Goal: Task Accomplishment & Management: Manage account settings

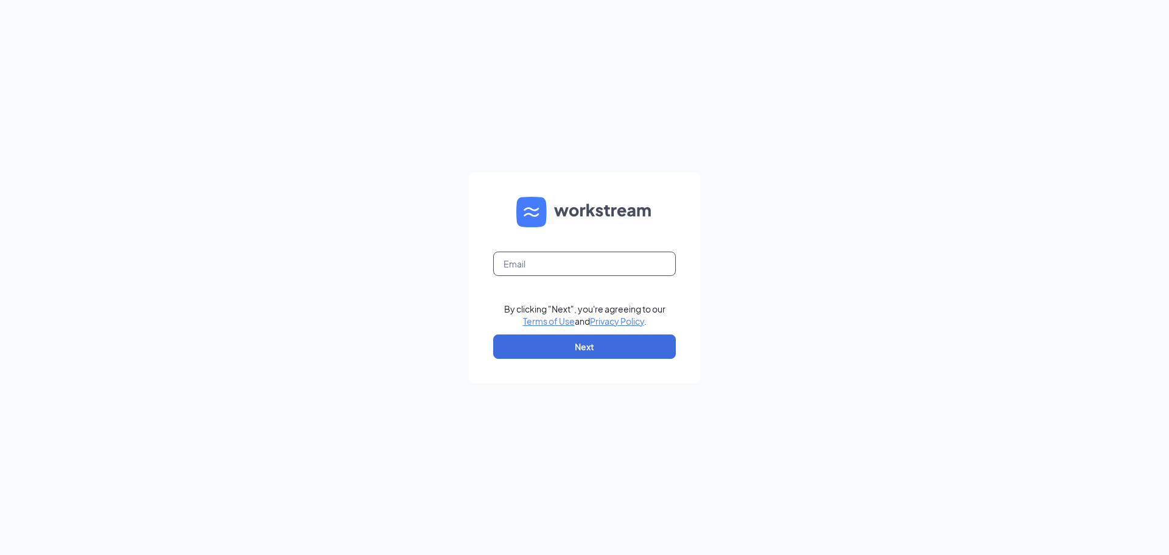
click at [529, 264] on input "text" at bounding box center [584, 264] width 183 height 24
type input "chris@daytondonatos.com"
click at [546, 338] on button "Next" at bounding box center [584, 346] width 183 height 24
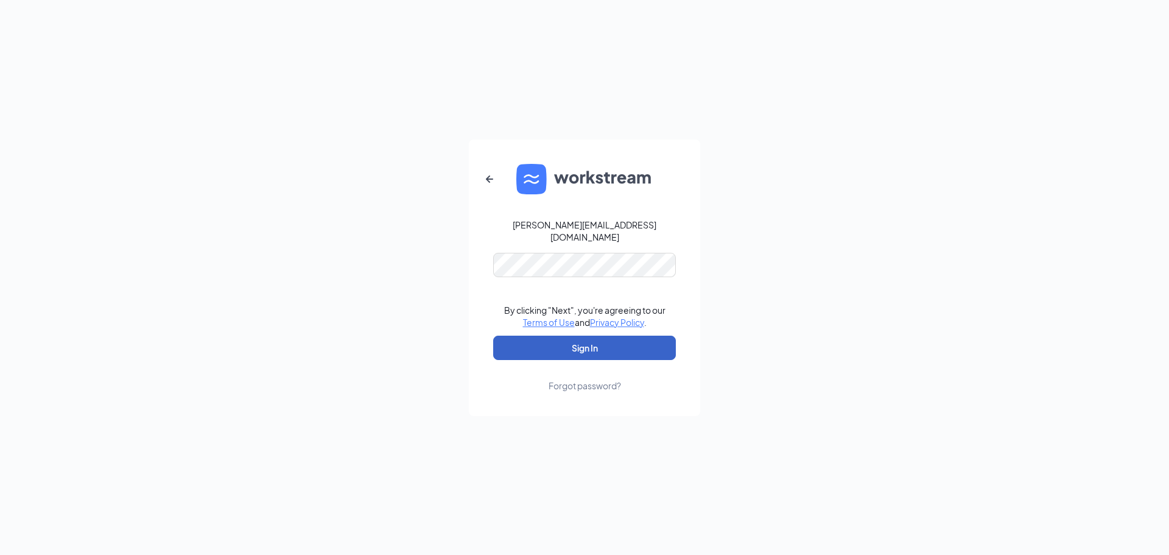
click at [535, 346] on button "Sign In" at bounding box center [584, 348] width 183 height 24
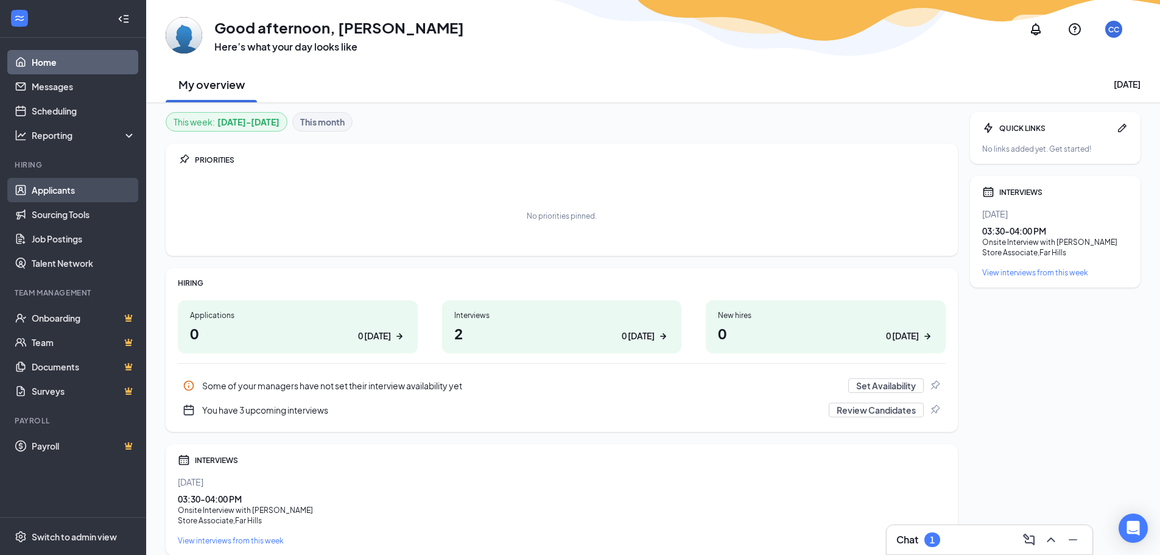
click at [46, 192] on link "Applicants" at bounding box center [84, 190] width 104 height 24
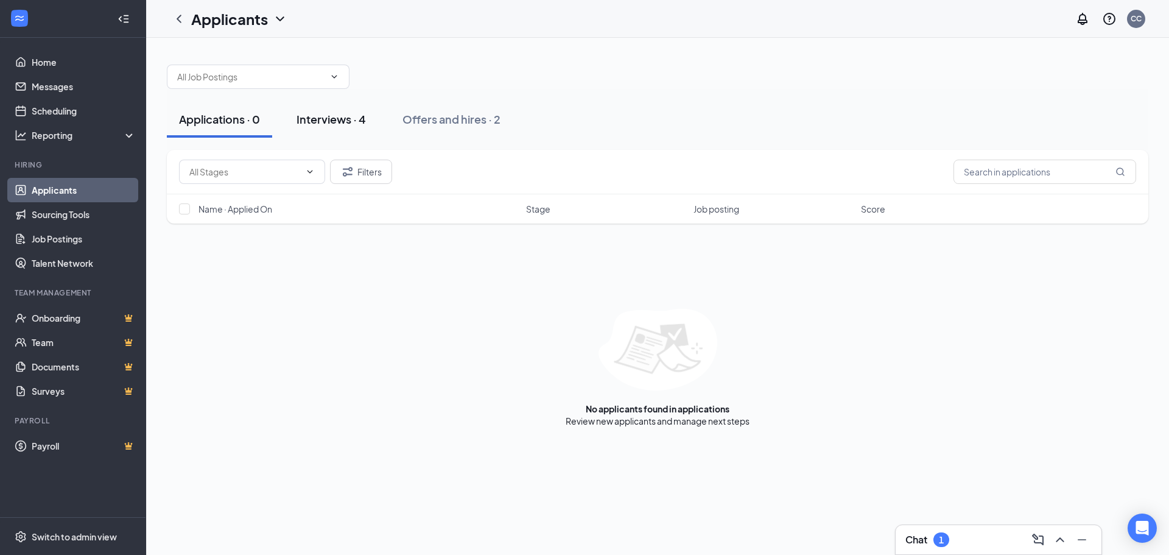
click at [343, 120] on div "Interviews · 4" at bounding box center [331, 118] width 69 height 15
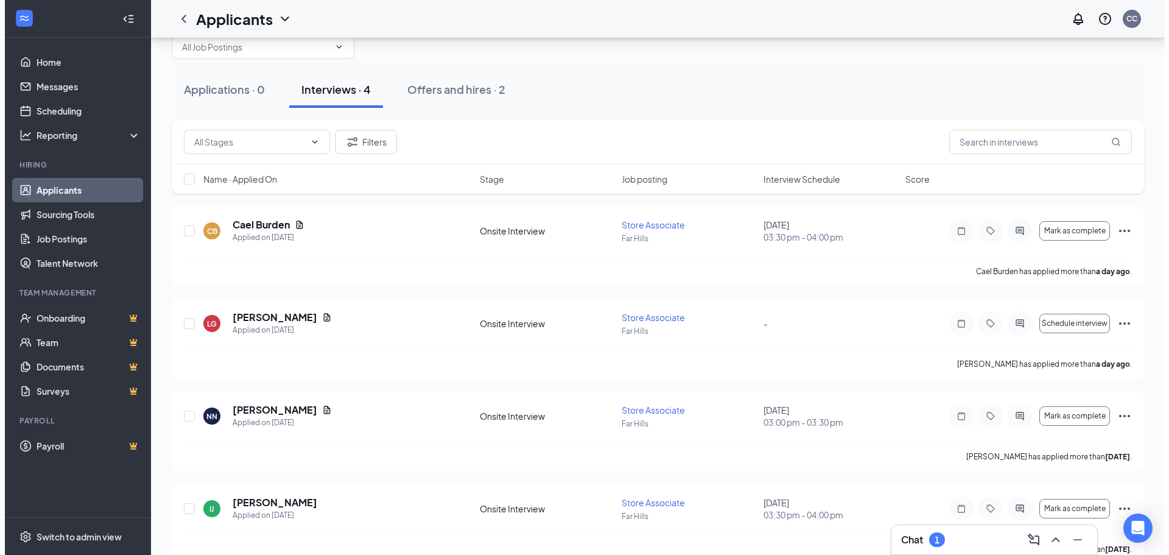
scroll to position [54, 0]
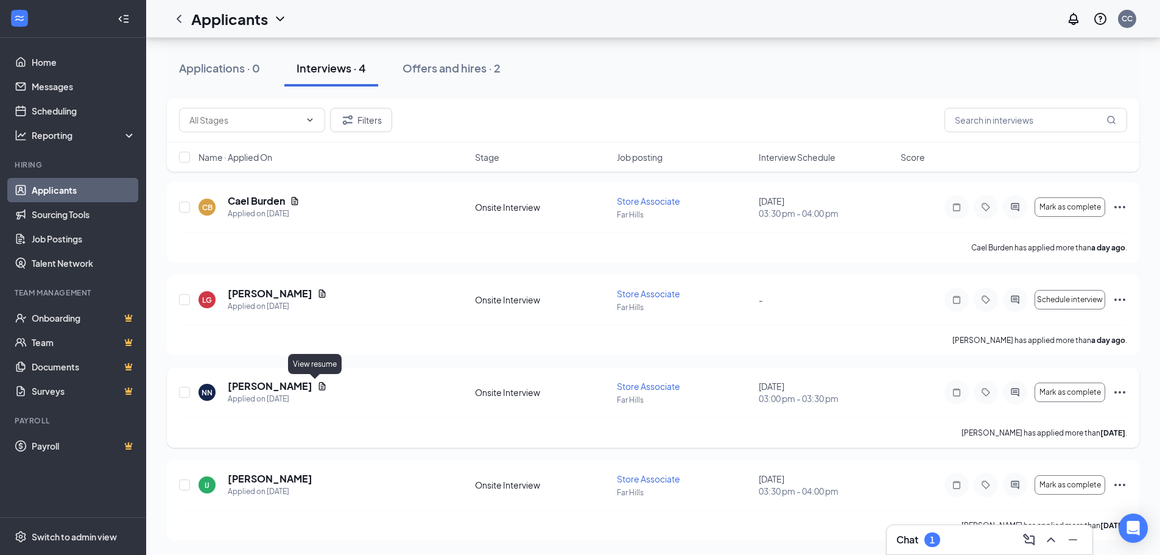
click at [317, 386] on icon "Document" at bounding box center [322, 386] width 10 height 10
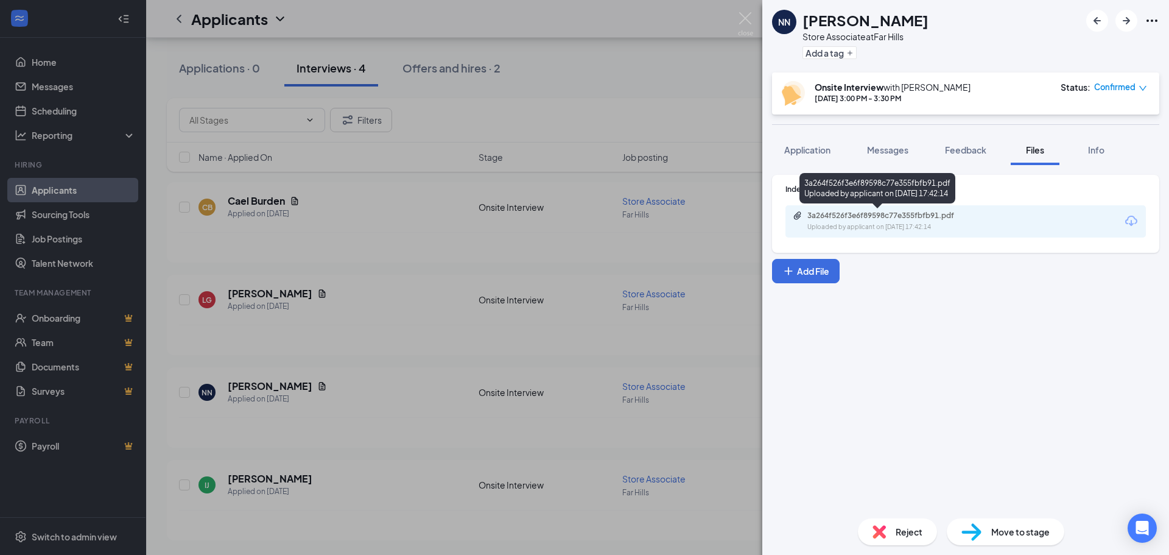
click at [867, 229] on div "Uploaded by applicant on [DATE] 17:42:14" at bounding box center [899, 227] width 183 height 10
click at [730, 48] on div "[PERSON_NAME] Store Associate at [GEOGRAPHIC_DATA] Add a tag Onsite Interview w…" at bounding box center [584, 277] width 1169 height 555
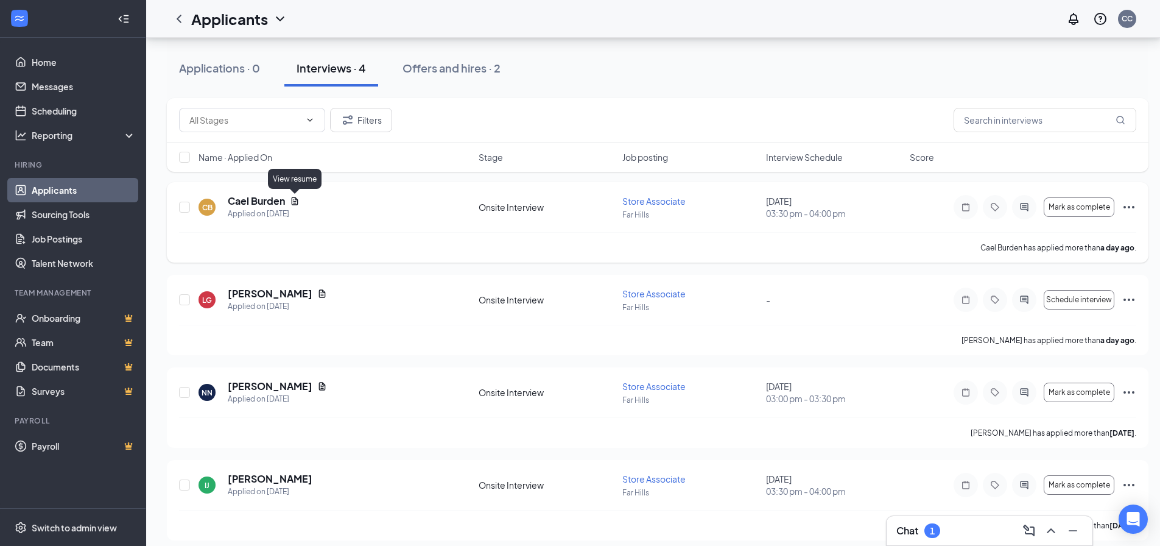
click at [294, 204] on icon "Document" at bounding box center [295, 201] width 10 height 10
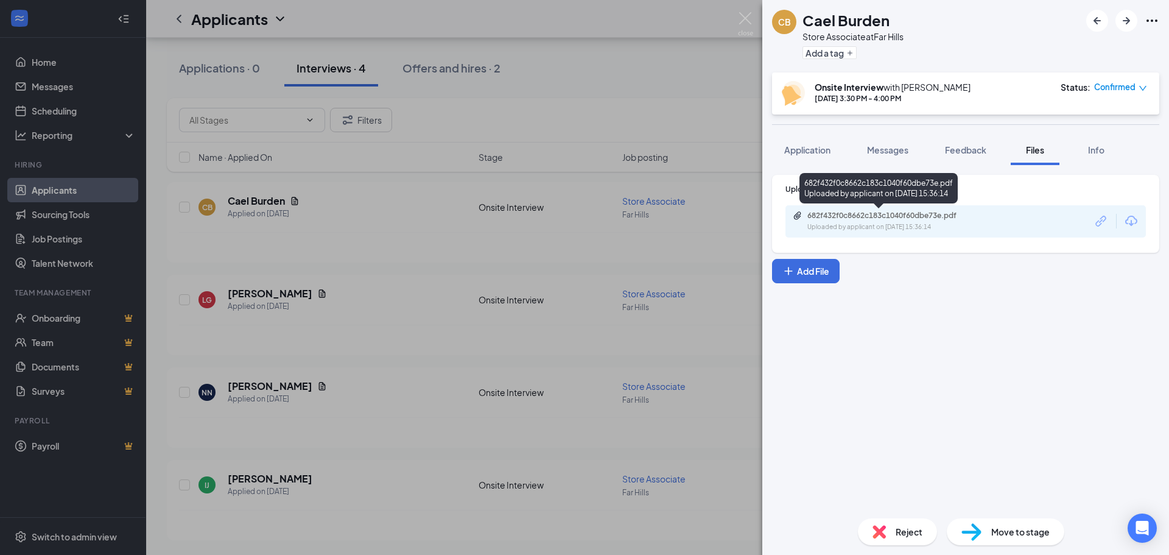
click at [850, 216] on div "682f432f0c8662c183c1040f60dbe73e.pdf" at bounding box center [893, 216] width 171 height 10
click at [453, 142] on div "[PERSON_NAME] Burden Store Associate at [GEOGRAPHIC_DATA] Add a tag Onsite Inte…" at bounding box center [584, 277] width 1169 height 555
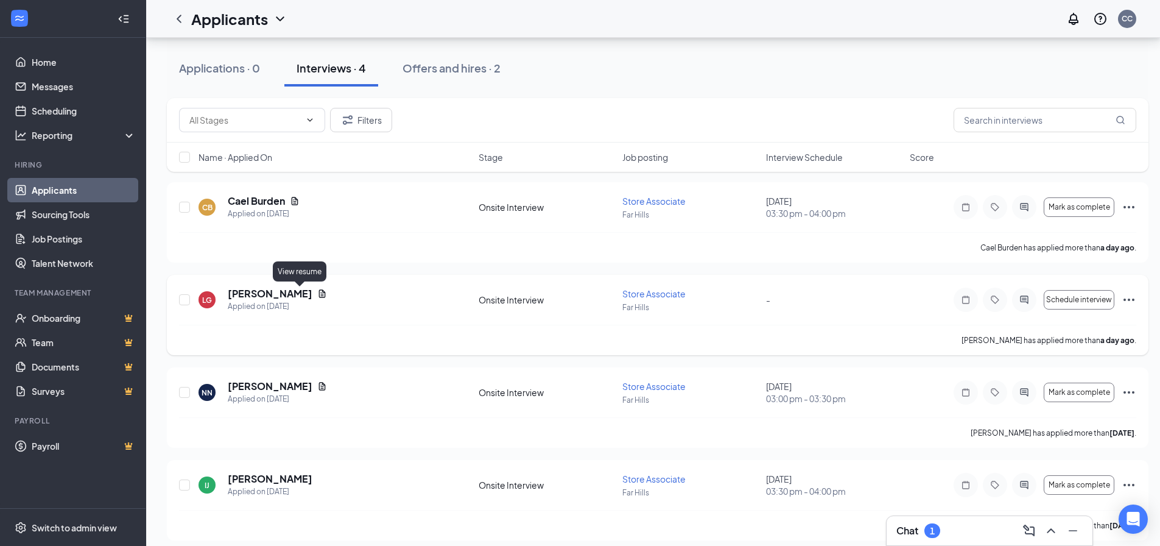
click at [317, 292] on icon "Document" at bounding box center [322, 294] width 10 height 10
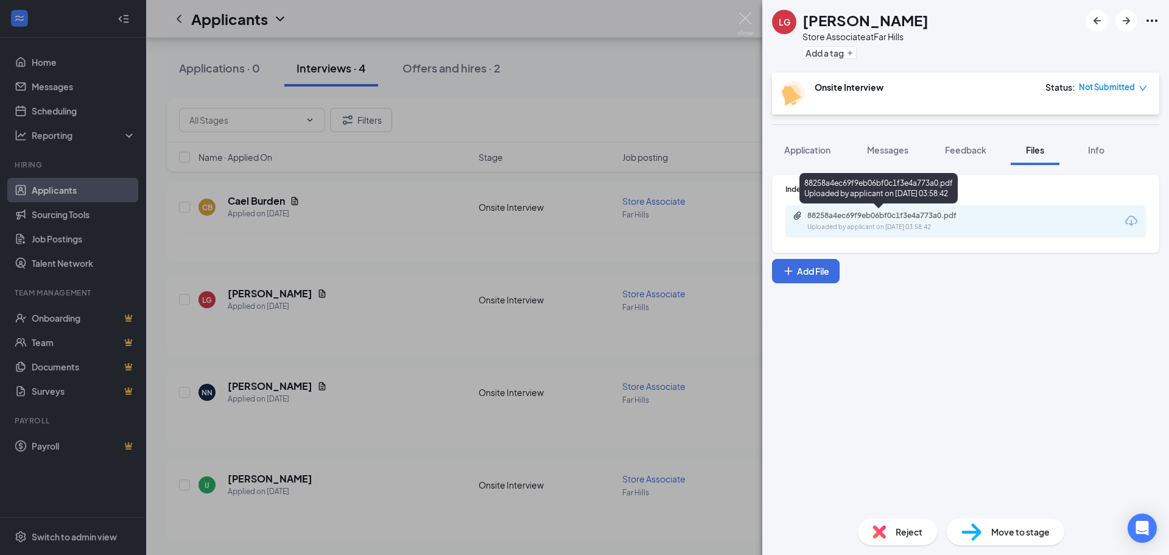
click at [971, 225] on div "Uploaded by applicant on [DATE] 03:58:42" at bounding box center [899, 227] width 183 height 10
